Goal: Navigation & Orientation: Understand site structure

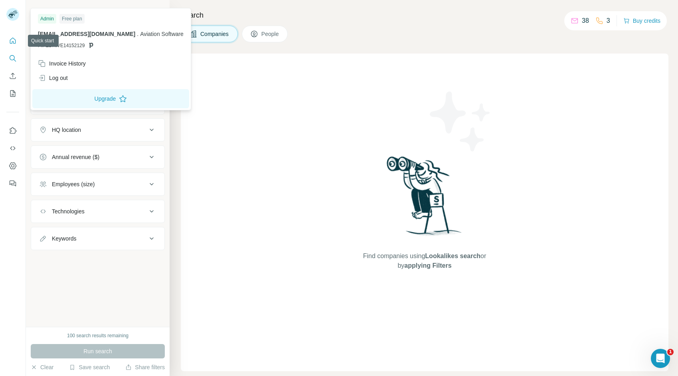
click at [13, 40] on icon "Quick start" at bounding box center [13, 41] width 8 height 8
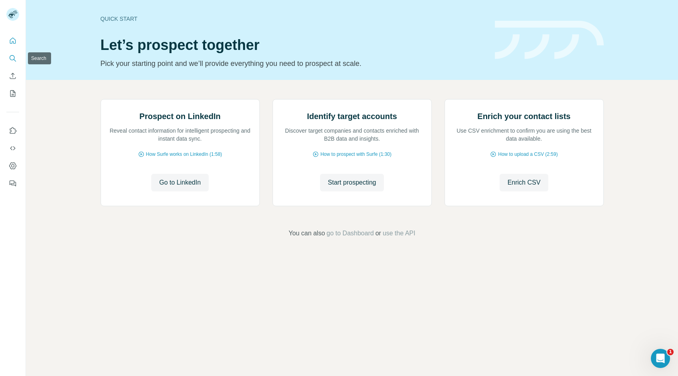
click at [11, 57] on icon "Search" at bounding box center [13, 58] width 8 height 8
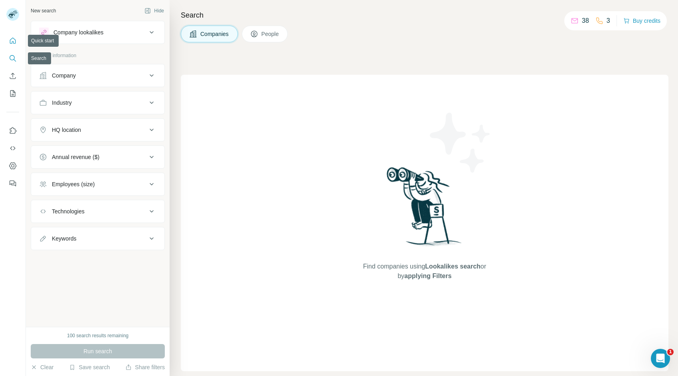
click at [16, 37] on icon "Quick start" at bounding box center [13, 41] width 8 height 8
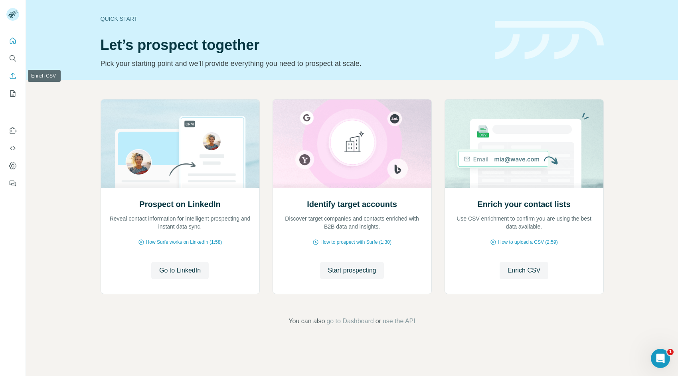
click at [12, 82] on button "Enrich CSV" at bounding box center [12, 76] width 13 height 14
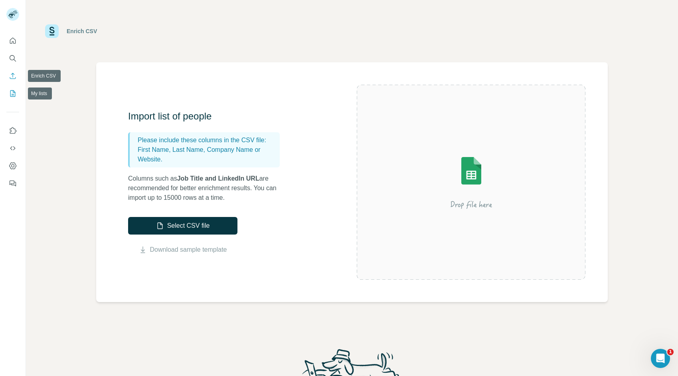
click at [14, 94] on icon "My lists" at bounding box center [14, 92] width 4 height 5
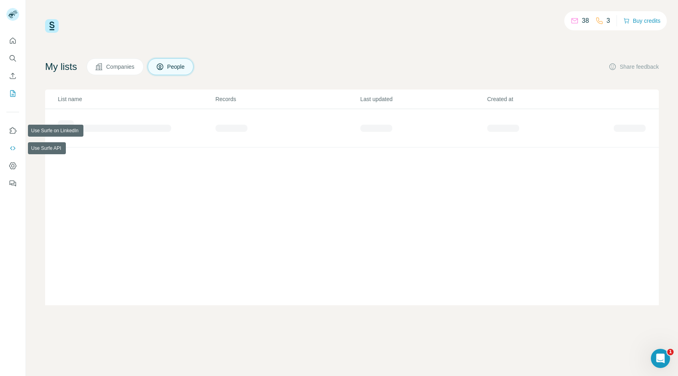
click at [13, 141] on button "Use Surfe API" at bounding box center [12, 148] width 13 height 14
click at [13, 133] on icon "Use Surfe on LinkedIn" at bounding box center [13, 130] width 7 height 6
